Goal: Find specific page/section: Find specific page/section

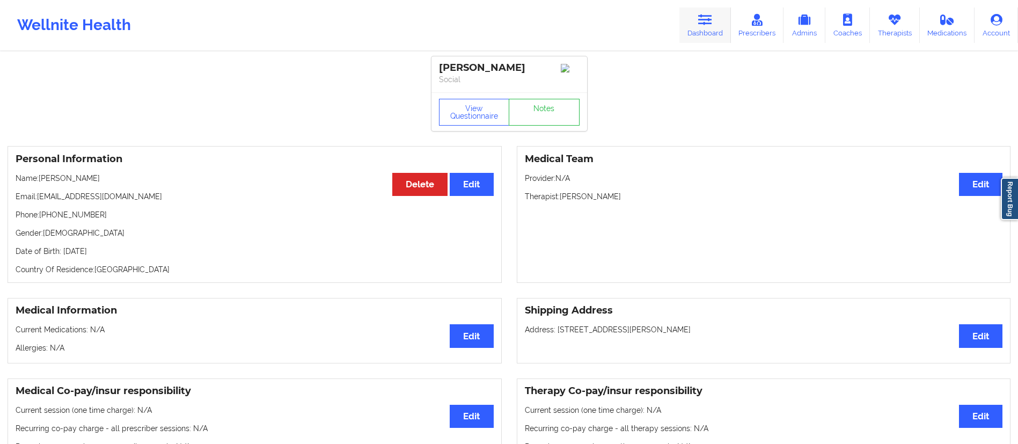
click at [702, 27] on link "Dashboard" at bounding box center [705, 25] width 52 height 35
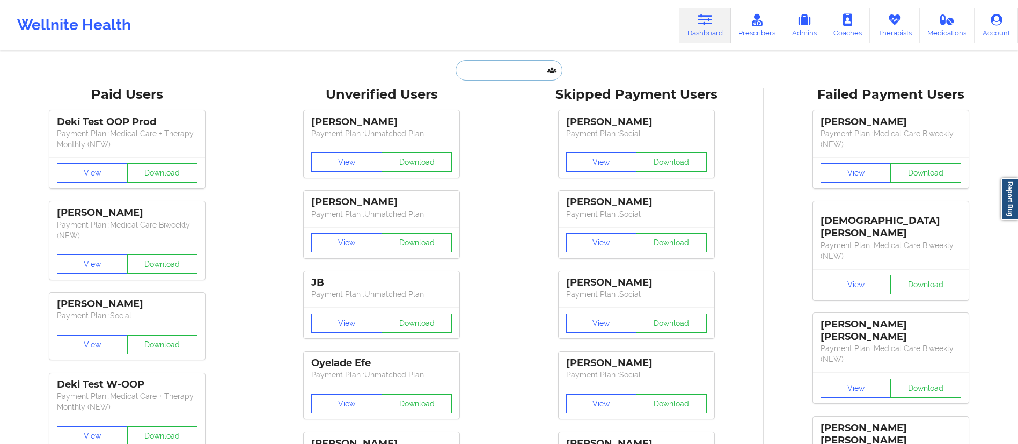
click at [520, 72] on input "text" at bounding box center [509, 70] width 106 height 20
paste input "[EMAIL_ADDRESS][DOMAIN_NAME]"
type input "[EMAIL_ADDRESS][DOMAIN_NAME]"
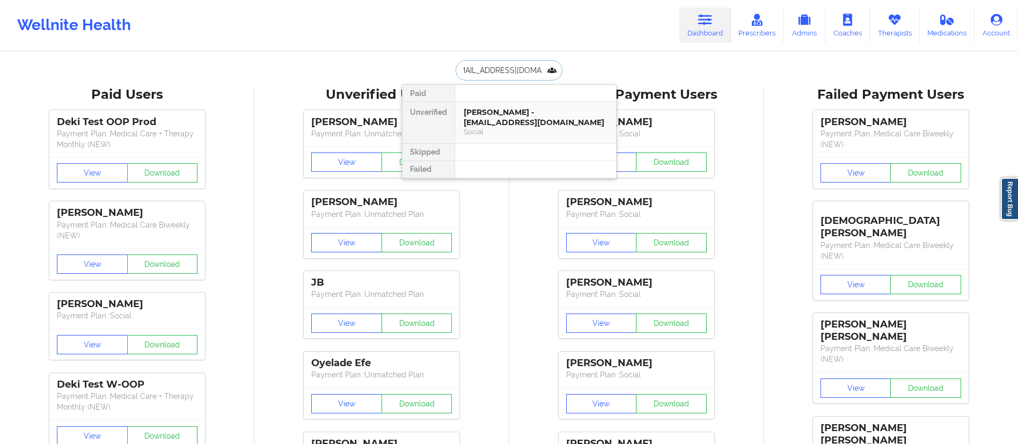
click at [498, 117] on div "[PERSON_NAME] - [EMAIL_ADDRESS][DOMAIN_NAME]" at bounding box center [536, 117] width 144 height 20
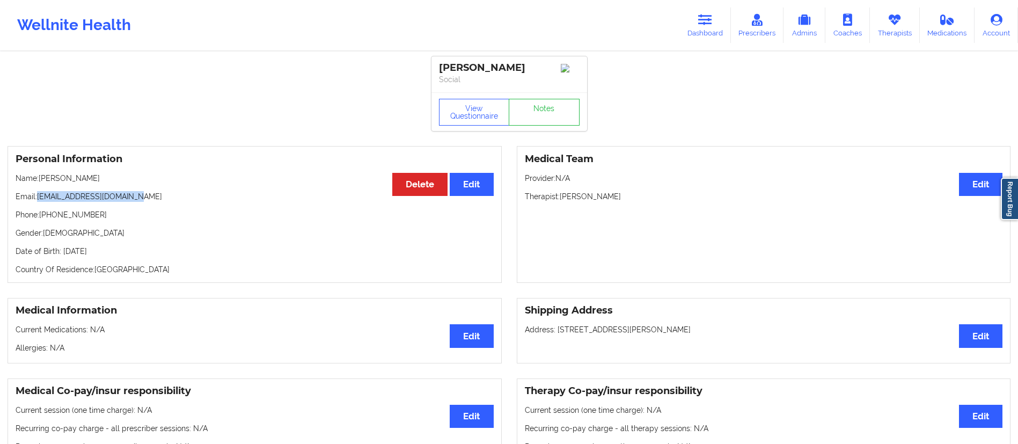
drag, startPoint x: 40, startPoint y: 201, endPoint x: 159, endPoint y: 194, distance: 119.8
click at [158, 193] on div "Personal Information Edit Delete Name: [PERSON_NAME] Email: [EMAIL_ADDRESS][DOM…" at bounding box center [255, 214] width 494 height 137
copy p "[EMAIL_ADDRESS][DOMAIN_NAME]"
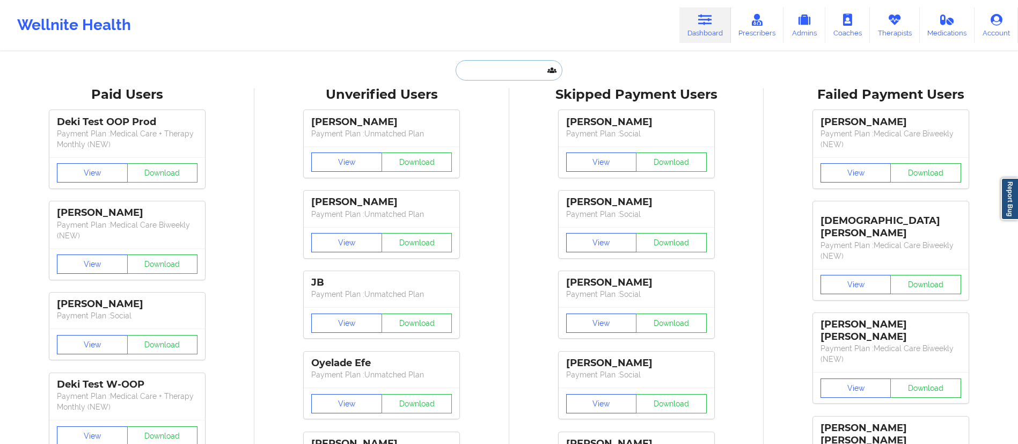
click at [502, 75] on input "text" at bounding box center [509, 70] width 106 height 20
paste input "[EMAIL_ADDRESS][DOMAIN_NAME]"
type input "[EMAIL_ADDRESS][DOMAIN_NAME]"
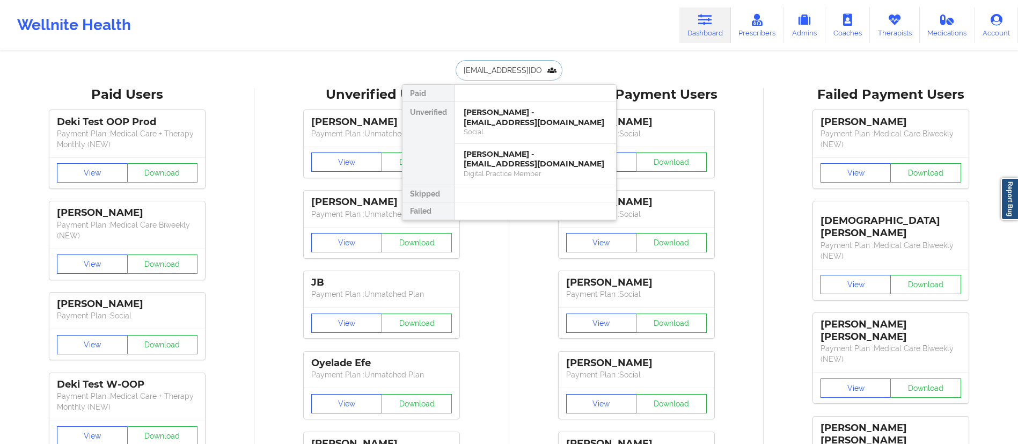
scroll to position [0, 12]
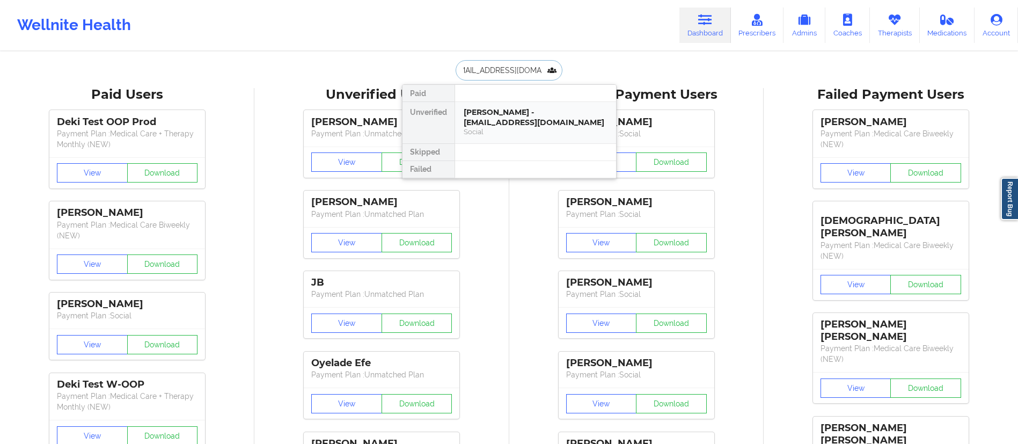
click at [509, 123] on div "[PERSON_NAME] - [EMAIL_ADDRESS][DOMAIN_NAME]" at bounding box center [536, 117] width 144 height 20
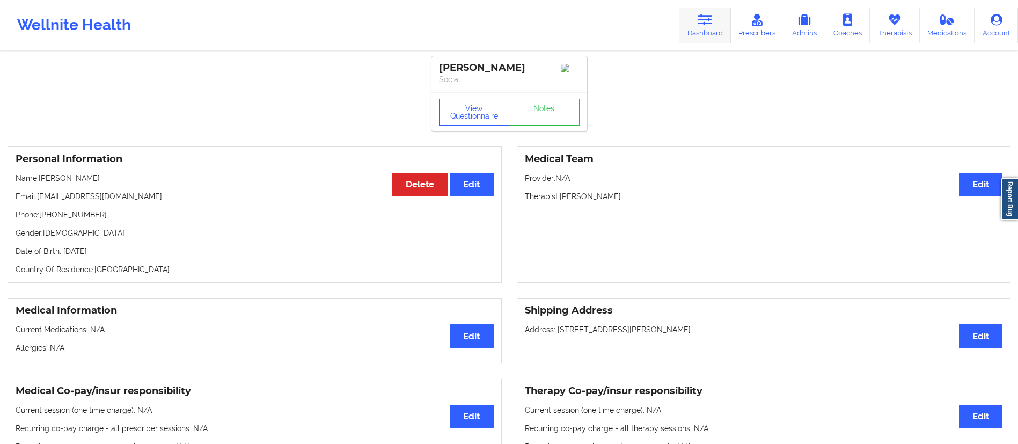
click at [704, 27] on link "Dashboard" at bounding box center [705, 25] width 52 height 35
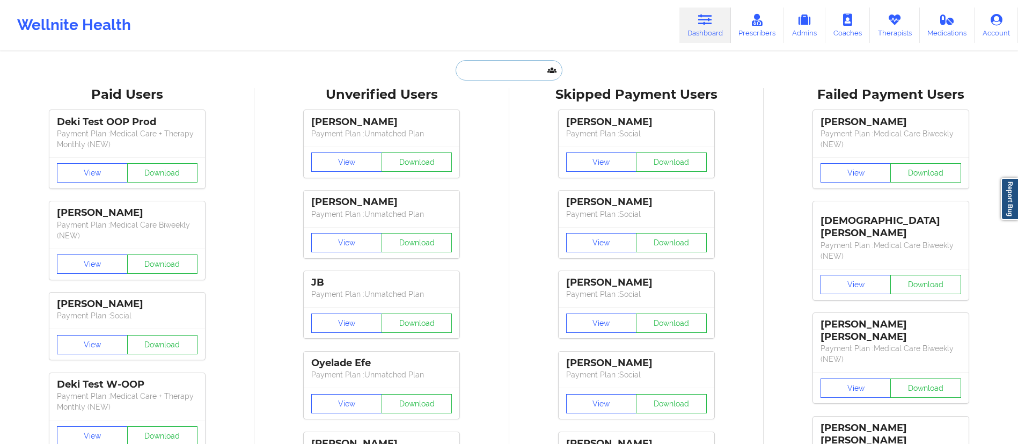
drag, startPoint x: 505, startPoint y: 63, endPoint x: 501, endPoint y: 70, distance: 8.9
click at [501, 69] on input "text" at bounding box center [509, 70] width 106 height 20
paste input "[EMAIL_ADDRESS][DOMAIN_NAME]"
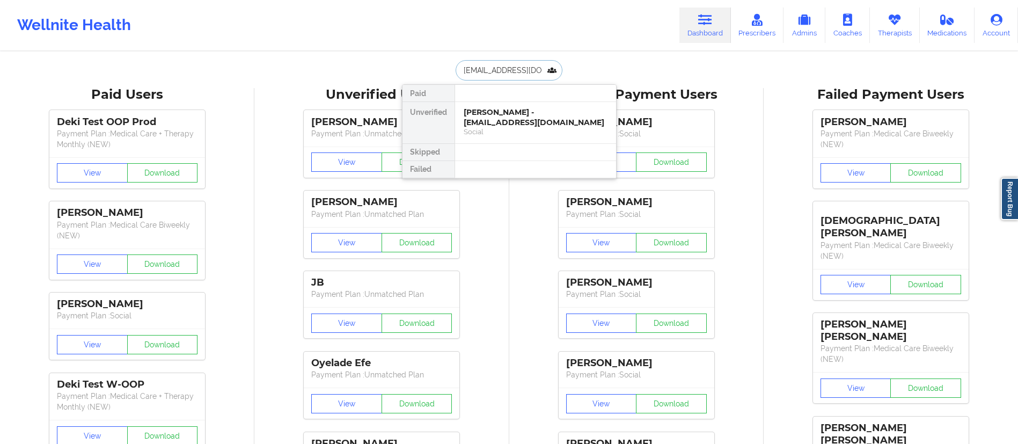
drag, startPoint x: 543, startPoint y: 70, endPoint x: 452, endPoint y: 76, distance: 91.4
click at [456, 76] on div "[EMAIL_ADDRESS][DOMAIN_NAME]" at bounding box center [509, 70] width 106 height 20
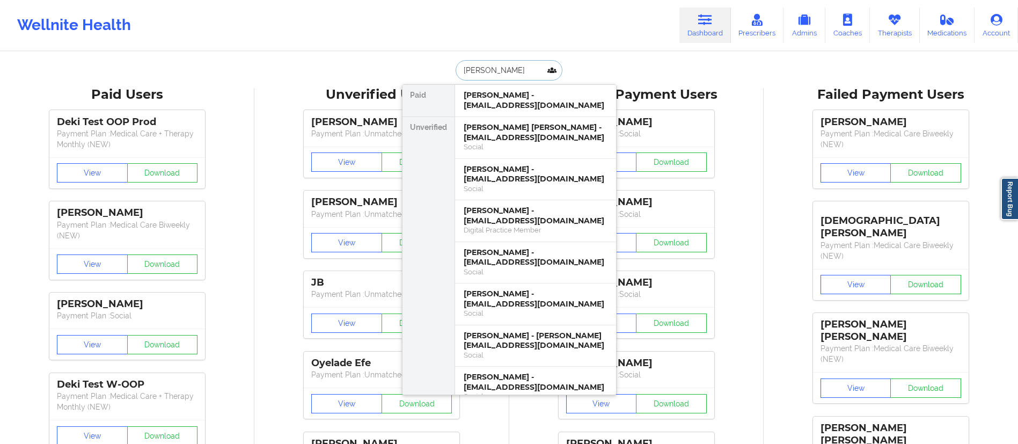
type input "Andrea ramire"
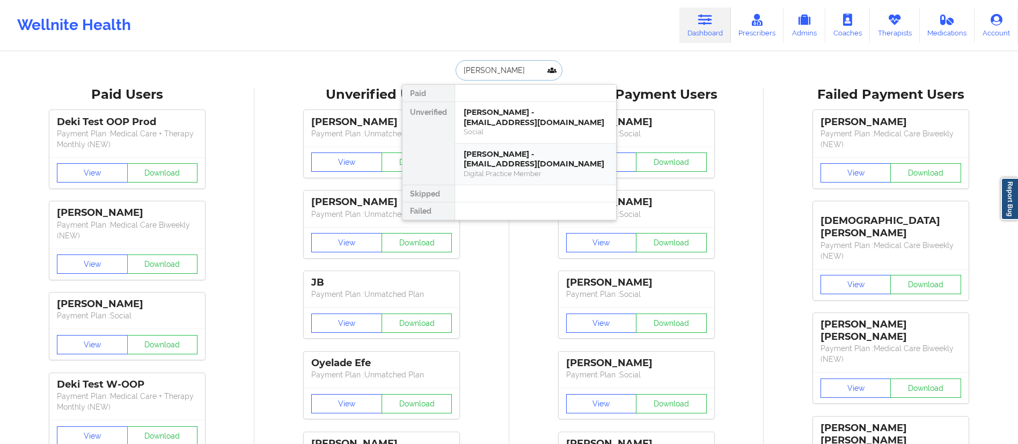
click at [506, 169] on div "Digital Practice Member" at bounding box center [536, 173] width 144 height 9
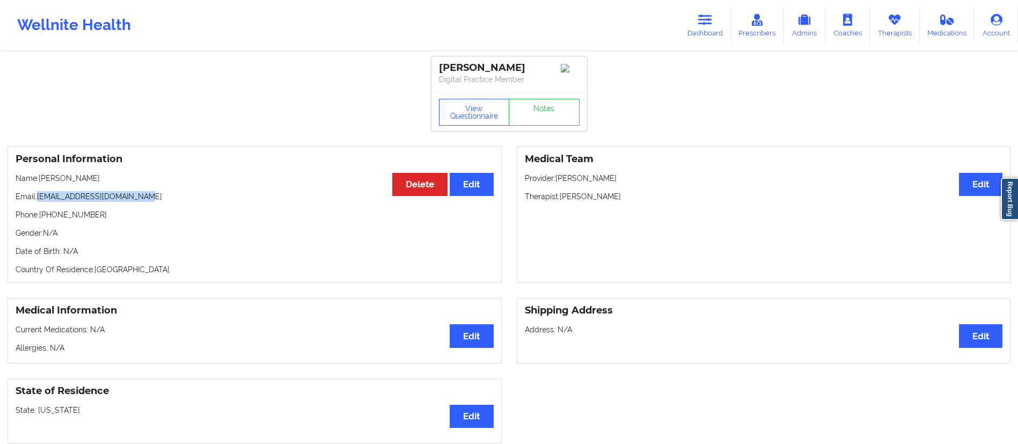
drag, startPoint x: 39, startPoint y: 201, endPoint x: 157, endPoint y: 196, distance: 117.6
click at [157, 196] on p "Email: andreairamirez29@gmail.com" at bounding box center [255, 196] width 478 height 11
copy p "andreairamirez29@gmail.com"
